Goal: Task Accomplishment & Management: Complete application form

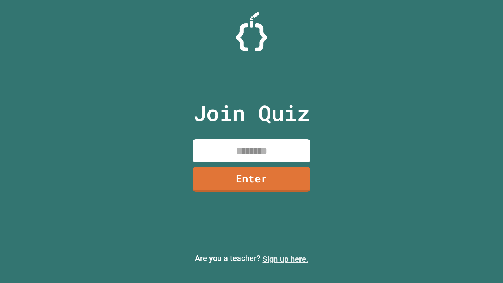
click at [286, 259] on link "Sign up here." at bounding box center [286, 258] width 46 height 9
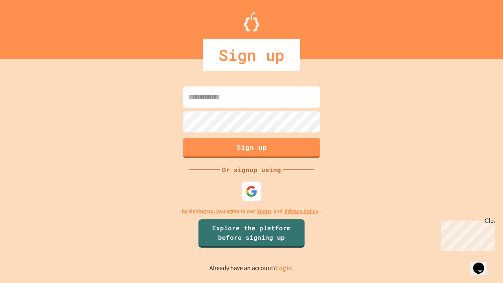
click at [286, 268] on link "Log in." at bounding box center [285, 268] width 18 height 8
